Goal: Register for event/course

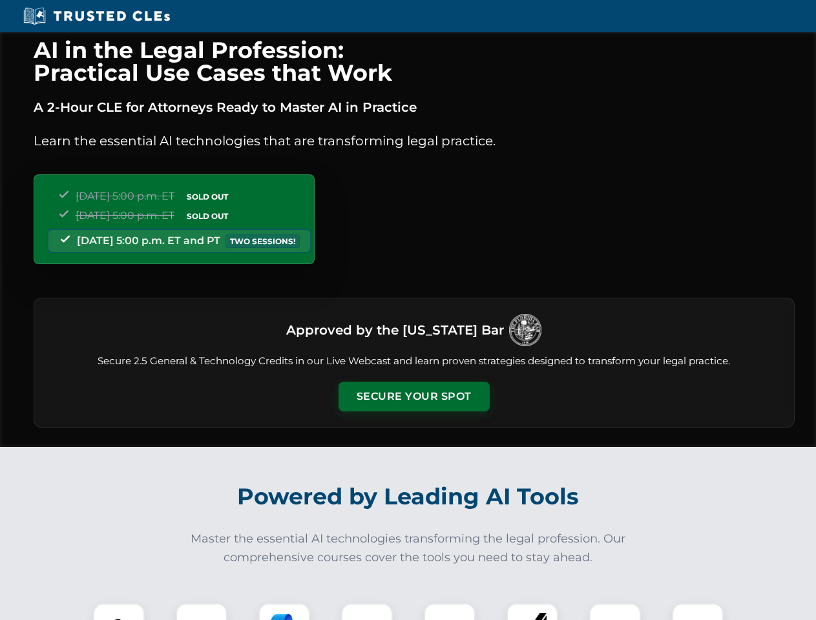
click at [414, 397] on button "Secure Your Spot" at bounding box center [414, 397] width 151 height 30
